Goal: Check status: Check status

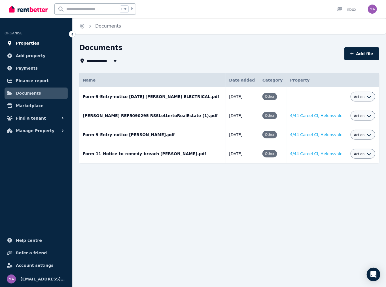
click at [22, 45] on span "Properties" at bounding box center [28, 43] width 24 height 7
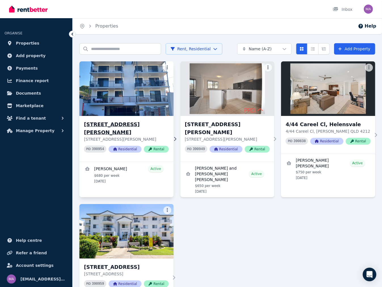
click at [108, 123] on h3 "[STREET_ADDRESS][PERSON_NAME]" at bounding box center [126, 128] width 85 height 16
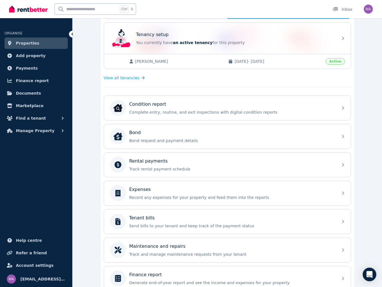
scroll to position [114, 0]
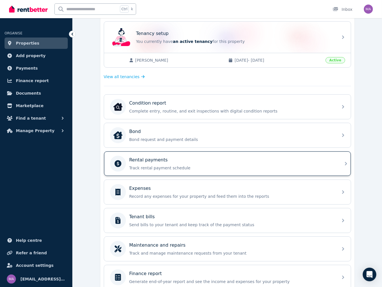
click at [153, 166] on p "Track rental payment schedule" at bounding box center [231, 168] width 205 height 6
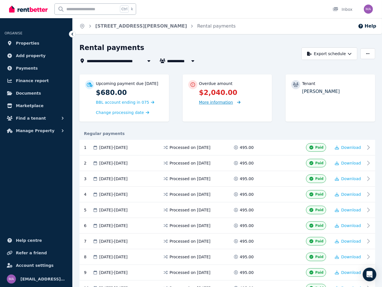
click at [224, 102] on span "More information" at bounding box center [216, 102] width 34 height 5
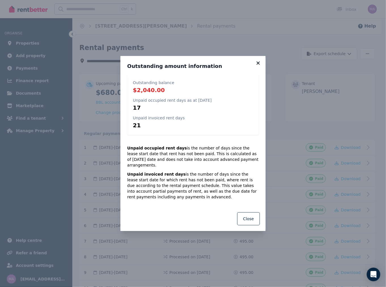
click at [258, 64] on icon at bounding box center [259, 62] width 6 height 5
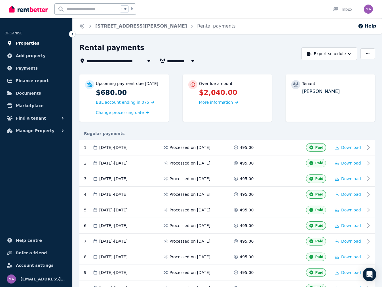
click at [30, 45] on span "Properties" at bounding box center [28, 43] width 24 height 7
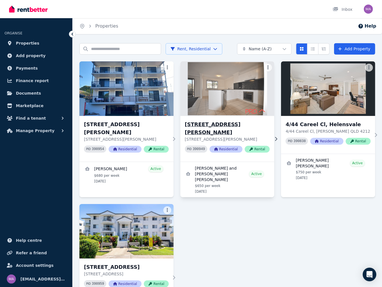
click at [227, 126] on h3 "[STREET_ADDRESS][PERSON_NAME]" at bounding box center [227, 128] width 85 height 16
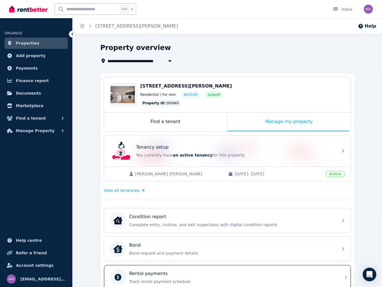
click at [167, 278] on p "Track rental payment schedule" at bounding box center [231, 281] width 205 height 6
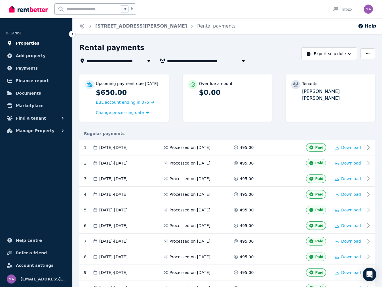
click at [19, 40] on span "Properties" at bounding box center [28, 43] width 24 height 7
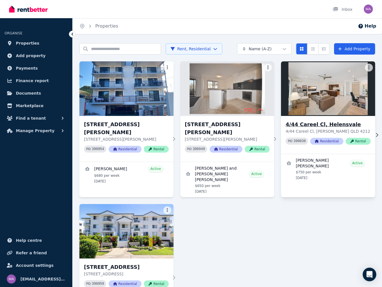
click at [327, 126] on h3 "4/44 Careel Cl, Helensvale" at bounding box center [328, 124] width 85 height 8
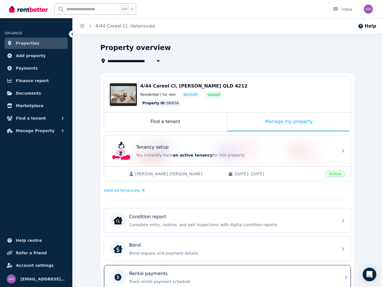
click at [181, 270] on div "Rental payments" at bounding box center [231, 273] width 205 height 7
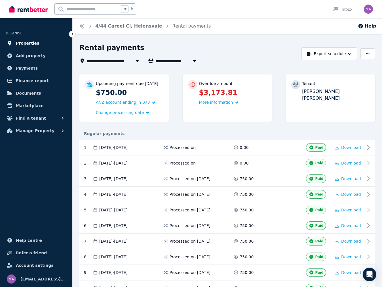
click at [33, 44] on span "Properties" at bounding box center [28, 43] width 24 height 7
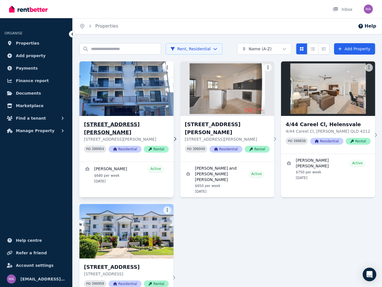
click at [104, 123] on h3 "[STREET_ADDRESS][PERSON_NAME]" at bounding box center [126, 128] width 85 height 16
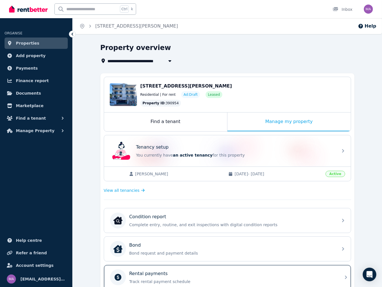
click at [154, 274] on p "Rental payments" at bounding box center [148, 273] width 39 height 7
